Goal: Transaction & Acquisition: Purchase product/service

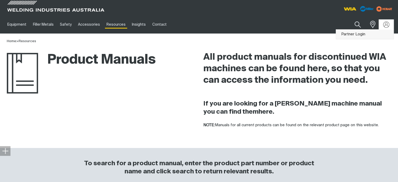
click at [354, 35] on link "Partner Login" at bounding box center [365, 35] width 58 height 10
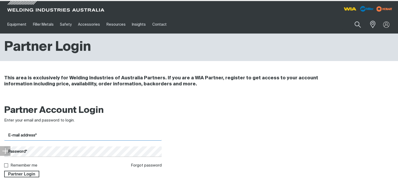
type input "[EMAIL_ADDRESS][DOMAIN_NAME]"
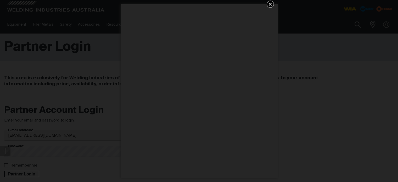
click at [25, 175] on div "Get 5 WIA Welding Guides Free!" at bounding box center [199, 91] width 398 height 182
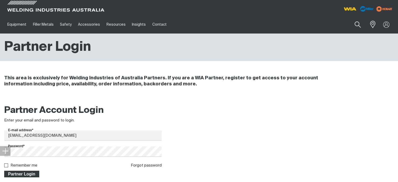
click at [20, 174] on span "Partner Login" at bounding box center [22, 174] width 34 height 7
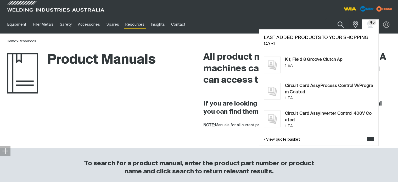
click at [373, 23] on span "45" at bounding box center [372, 22] width 8 height 5
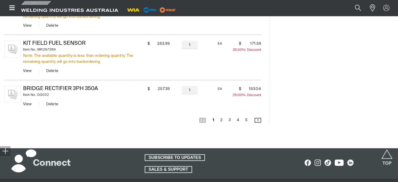
scroll to position [471, 0]
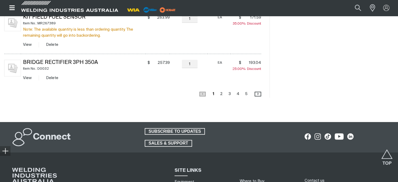
click at [221, 93] on link "Page 2" at bounding box center [222, 93] width 6 height 7
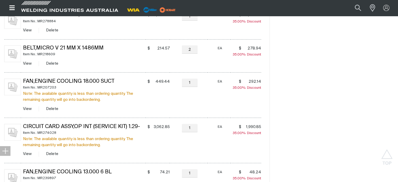
scroll to position [310, 0]
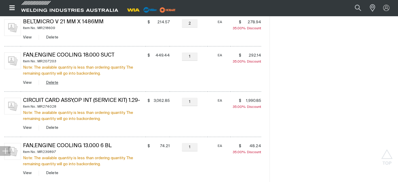
click at [51, 82] on button "Delete" at bounding box center [52, 83] width 12 height 6
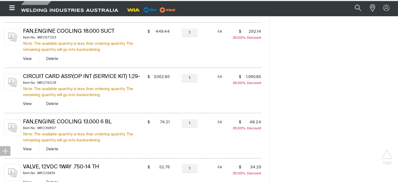
scroll to position [362, 0]
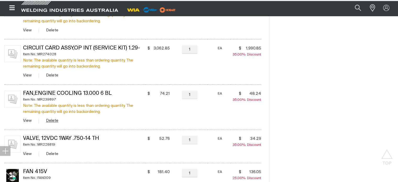
click at [52, 119] on button "Delete" at bounding box center [52, 121] width 12 height 6
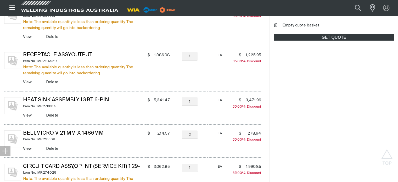
scroll to position [186, 0]
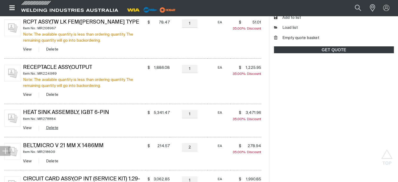
click at [52, 127] on button "Delete" at bounding box center [52, 128] width 12 height 6
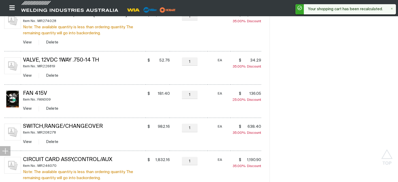
scroll to position [395, 0]
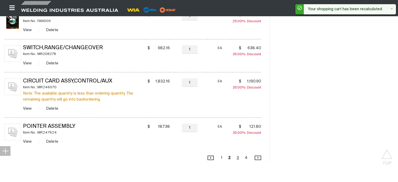
click at [238, 157] on link "Page 3" at bounding box center [237, 157] width 5 height 7
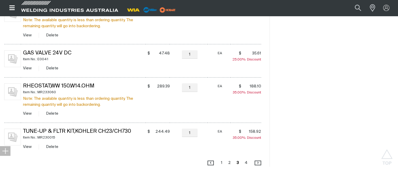
scroll to position [441, 0]
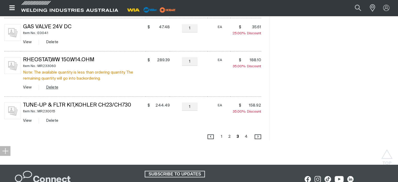
click at [53, 87] on button "Delete" at bounding box center [52, 87] width 12 height 6
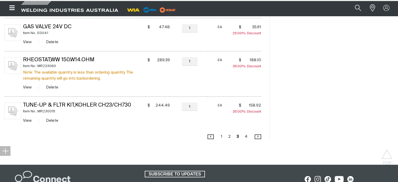
click at [246, 135] on link "Page 4" at bounding box center [246, 136] width 6 height 7
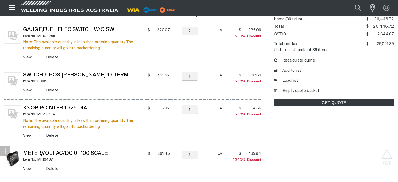
scroll to position [100, 0]
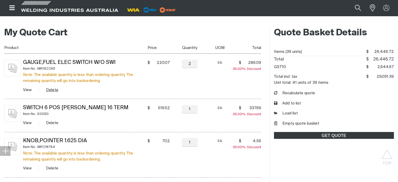
click at [53, 88] on button "Delete" at bounding box center [52, 90] width 12 height 6
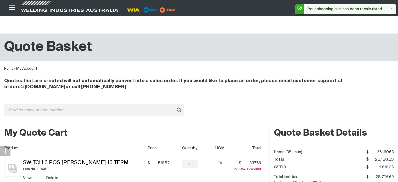
scroll to position [0, 0]
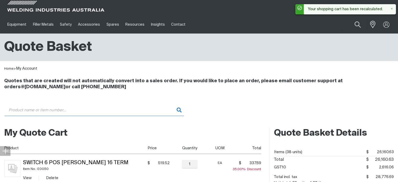
click at [35, 110] on input "Search" at bounding box center [94, 110] width 180 height 12
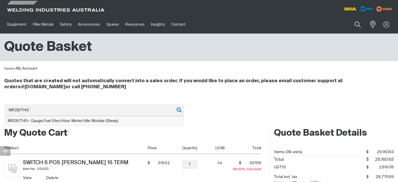
click at [57, 118] on li "MR287145 - Gauge,Fuel Elec/Hour Meter/Idle Module (Sleep)" at bounding box center [94, 121] width 180 height 10
type input "MR287145 - Gauge,Fuel Elec/Hour Meter/Idle Module (Sleep)"
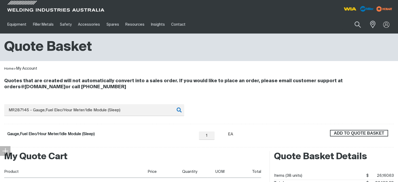
click at [357, 132] on span "ADD TO QUOTE BASKET" at bounding box center [359, 133] width 57 height 7
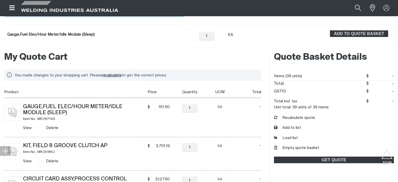
scroll to position [105, 0]
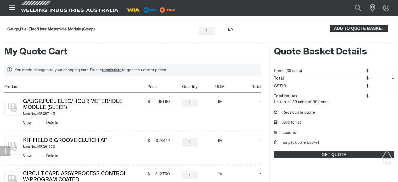
click at [26, 123] on link "View" at bounding box center [27, 123] width 9 height 4
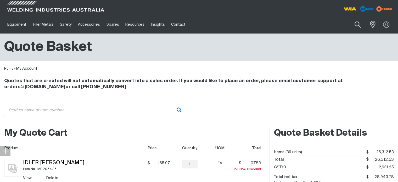
click at [18, 107] on input "Search" at bounding box center [94, 110] width 180 height 12
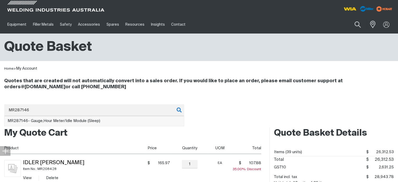
click at [60, 119] on span "MR287146 - Gauge,Hour Meter/Idle Module (Sleep)" at bounding box center [54, 121] width 93 height 4
type input "MR287146 - Gauge,Hour Meter/Idle Module (Sleep)"
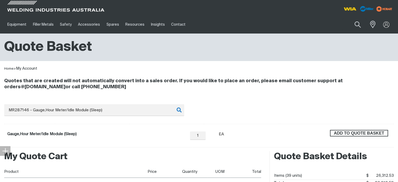
click at [366, 133] on span "ADD TO QUOTE BASKET" at bounding box center [359, 133] width 57 height 7
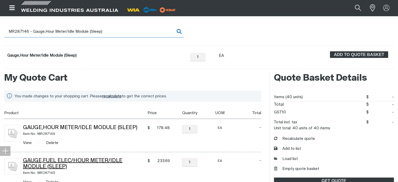
scroll to position [105, 0]
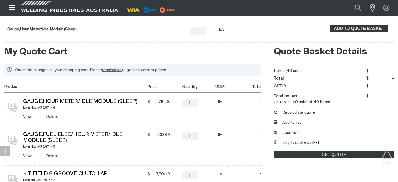
click at [27, 115] on link "View" at bounding box center [27, 117] width 9 height 4
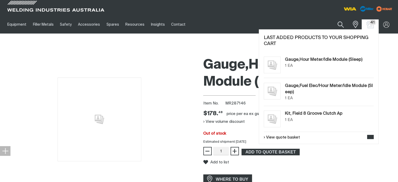
click at [370, 25] on span "41" at bounding box center [370, 24] width 8 height 6
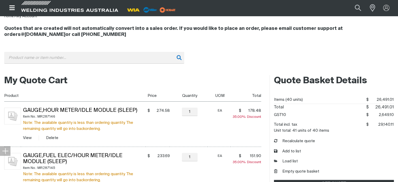
scroll to position [79, 0]
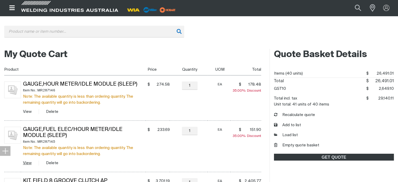
click at [25, 163] on link "View" at bounding box center [27, 163] width 9 height 4
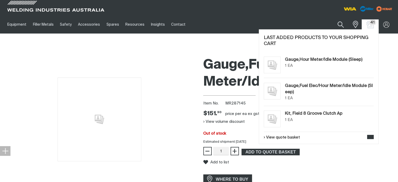
click at [369, 27] on img "Shopping cart (41 product(s))" at bounding box center [371, 25] width 8 height 8
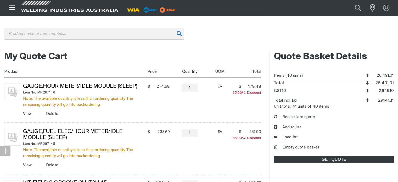
scroll to position [105, 0]
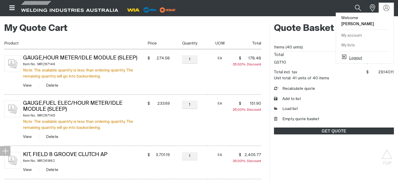
click at [359, 54] on button "Logout" at bounding box center [351, 57] width 21 height 6
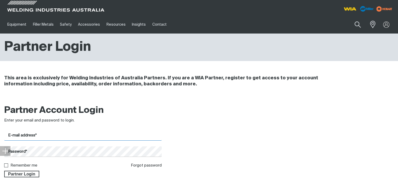
type input "[EMAIL_ADDRESS][DOMAIN_NAME]"
